Goal: Information Seeking & Learning: Find specific fact

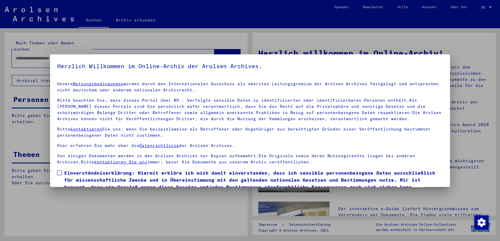
scroll to position [24, 0]
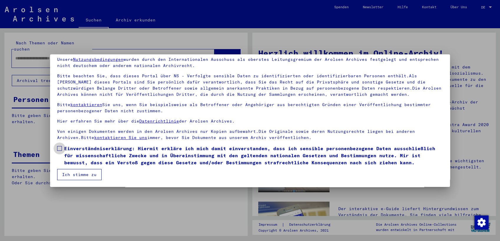
click at [60, 149] on span at bounding box center [59, 148] width 5 height 5
click at [81, 176] on button "Ich stimme zu" at bounding box center [79, 174] width 44 height 11
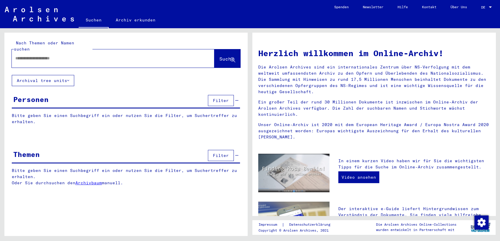
click at [92, 55] on input "text" at bounding box center [105, 58] width 181 height 6
type input "**********"
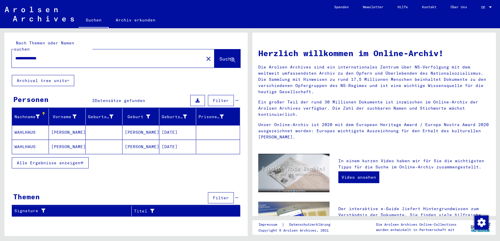
click at [65, 140] on mat-cell "[PERSON_NAME]" at bounding box center [67, 147] width 37 height 14
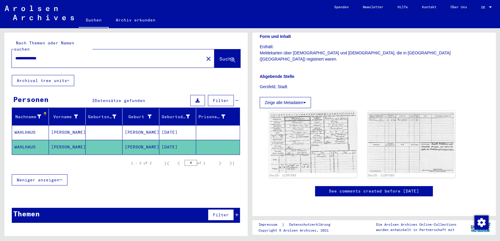
scroll to position [134, 0]
click at [319, 109] on img at bounding box center [313, 142] width 92 height 66
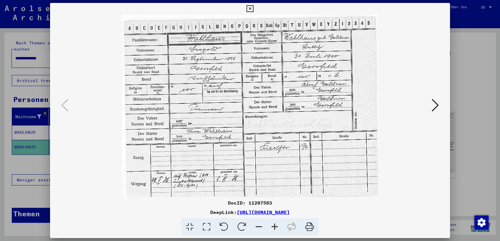
click at [308, 228] on icon at bounding box center [309, 227] width 18 height 18
click at [435, 108] on icon at bounding box center [434, 105] width 7 height 14
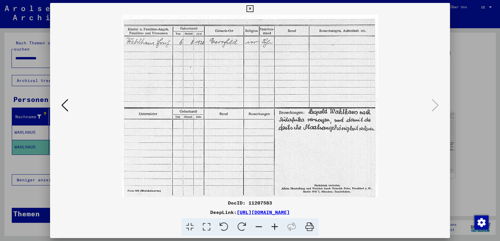
click at [310, 228] on icon at bounding box center [309, 227] width 18 height 18
